Goal: Information Seeking & Learning: Understand process/instructions

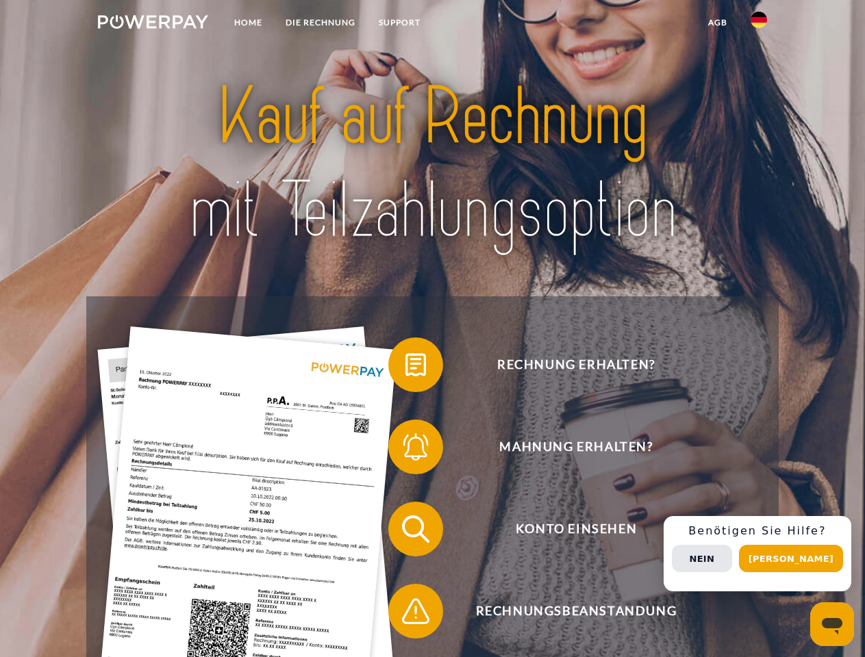
click at [153, 24] on img at bounding box center [153, 22] width 110 height 14
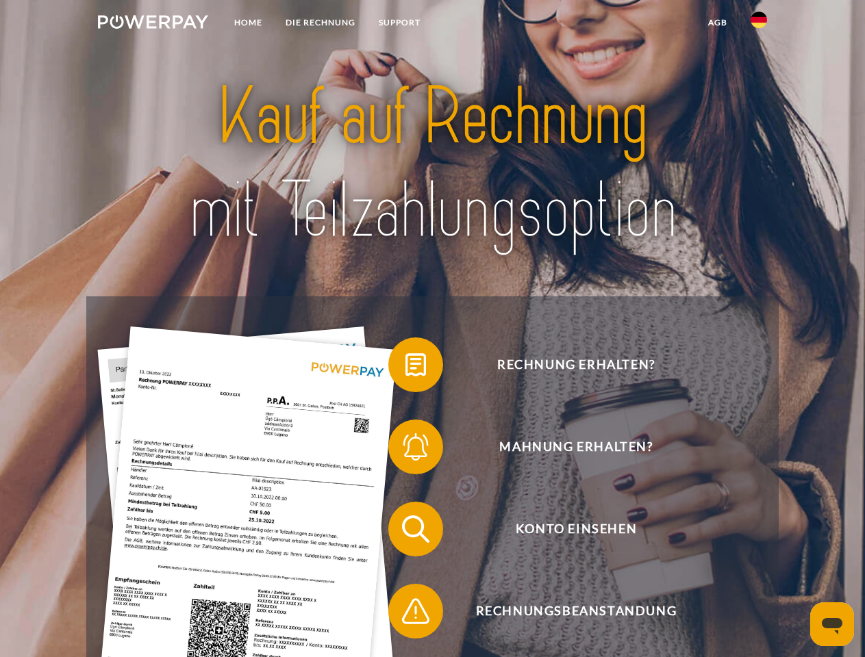
click at [759, 24] on img at bounding box center [759, 20] width 16 height 16
click at [717, 23] on link "agb" at bounding box center [717, 22] width 42 height 25
click at [405, 368] on span at bounding box center [395, 365] width 68 height 68
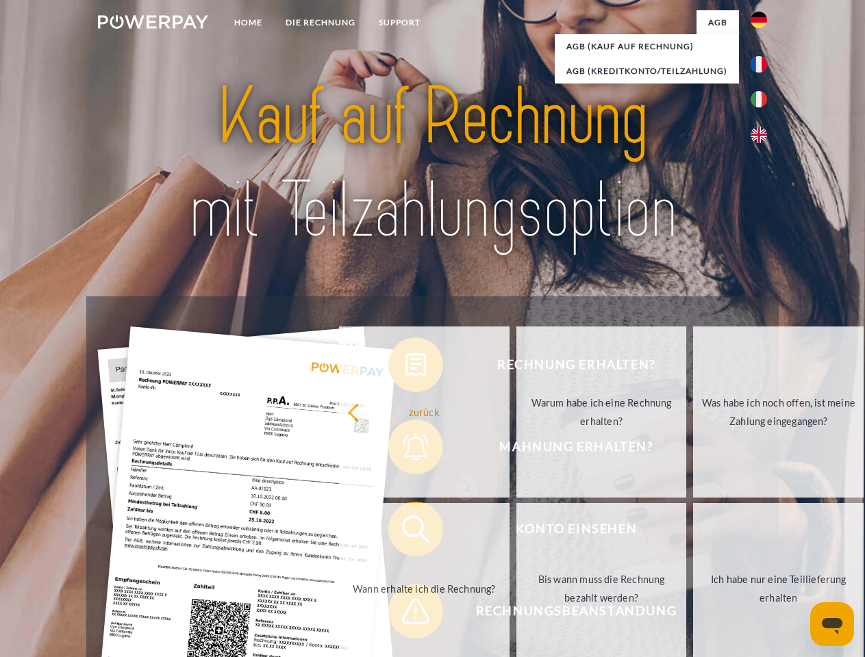
click at [405, 450] on div "Rechnung erhalten? Mahnung erhalten? Konto einsehen" at bounding box center [432, 571] width 692 height 548
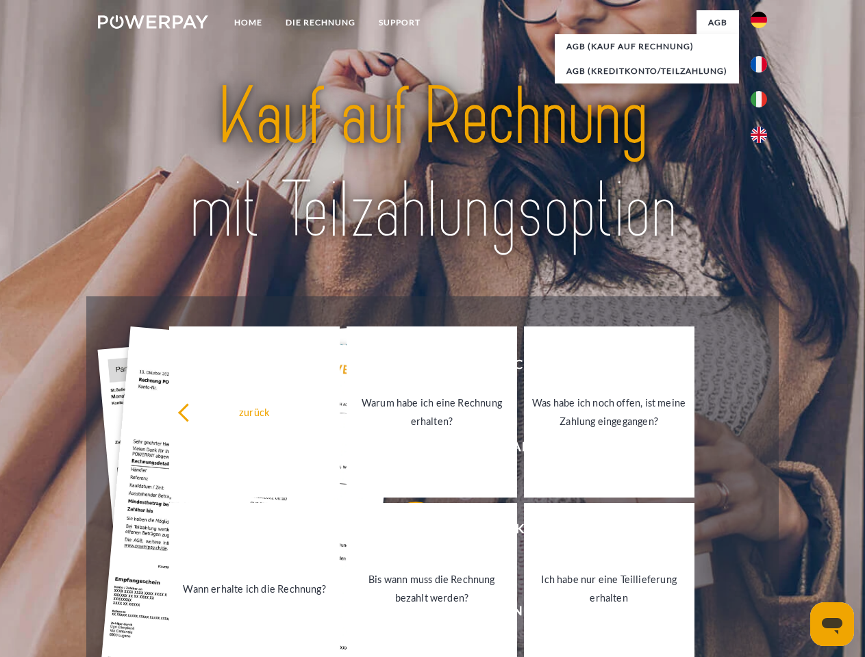
click at [405, 532] on link "Bis wann muss die Rechnung bezahlt werden?" at bounding box center [432, 588] width 171 height 171
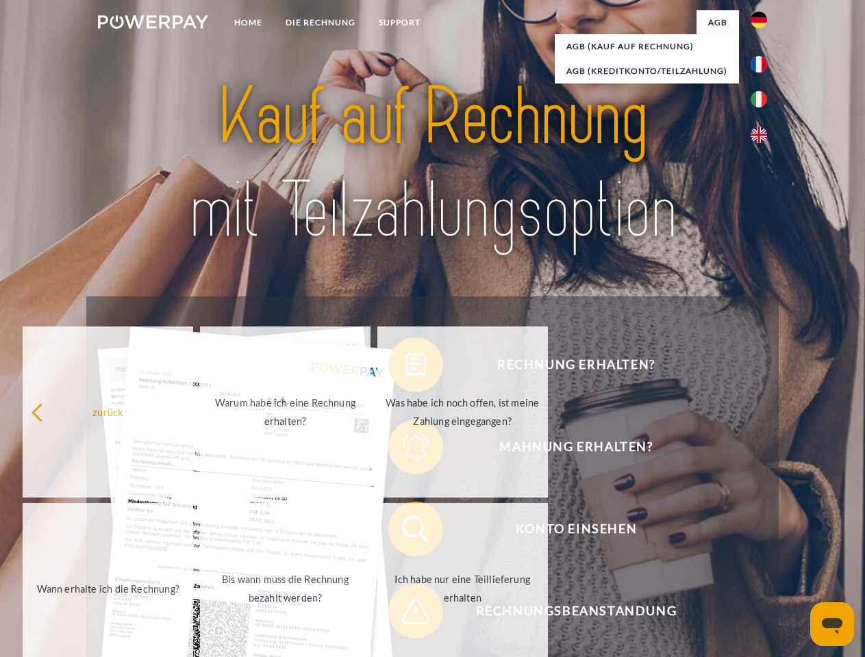
click at [405, 614] on span at bounding box center [395, 611] width 68 height 68
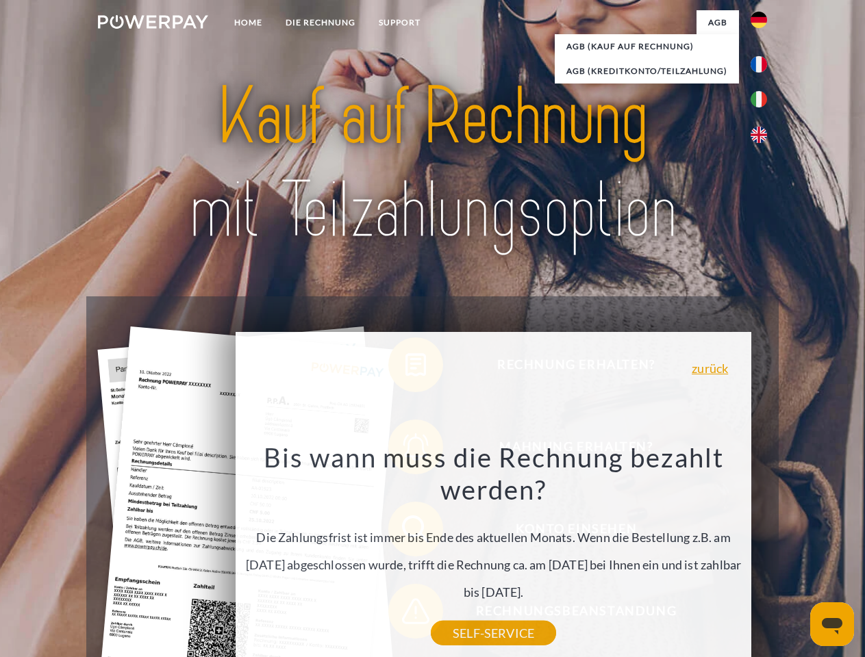
click at [762, 554] on div "Rechnung erhalten? Mahnung erhalten? Konto einsehen" at bounding box center [432, 571] width 692 height 548
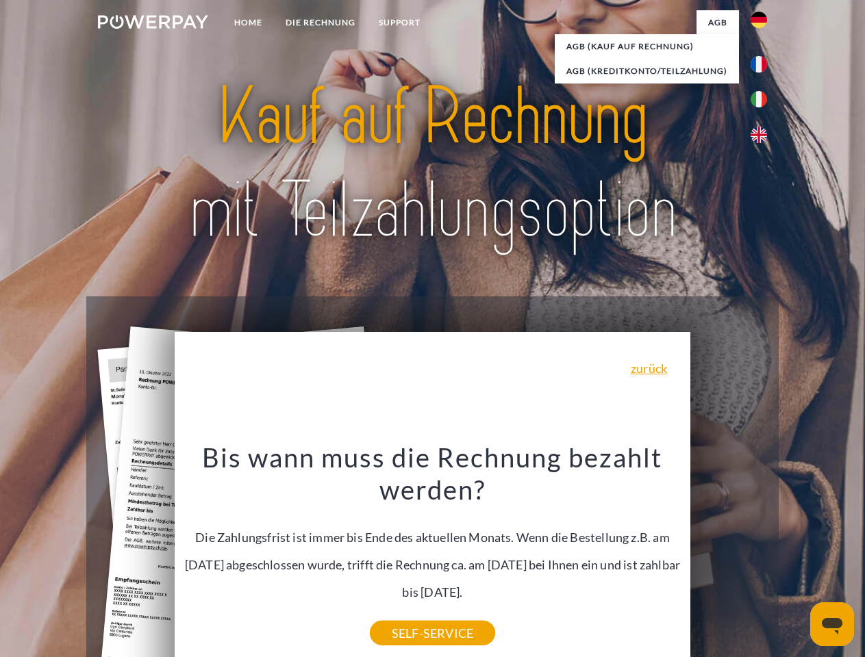
click at [729, 557] on span "Konto einsehen" at bounding box center [576, 529] width 336 height 55
click at [796, 559] on header "Home DIE RECHNUNG SUPPORT" at bounding box center [432, 473] width 865 height 946
